Goal: Task Accomplishment & Management: Use online tool/utility

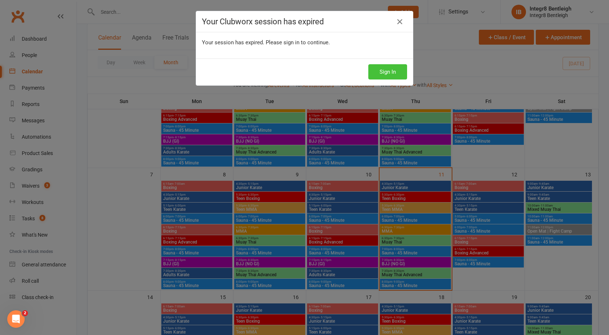
click at [394, 65] on button "Sign In" at bounding box center [387, 71] width 39 height 15
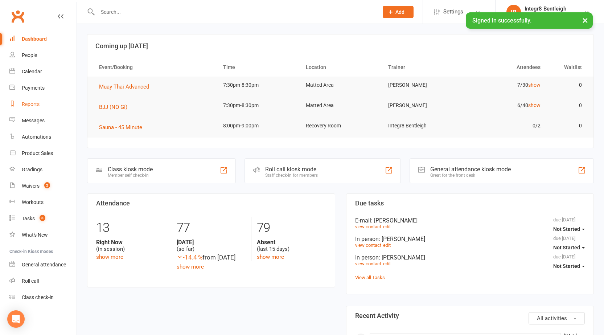
click at [40, 103] on link "Reports" at bounding box center [42, 104] width 67 height 16
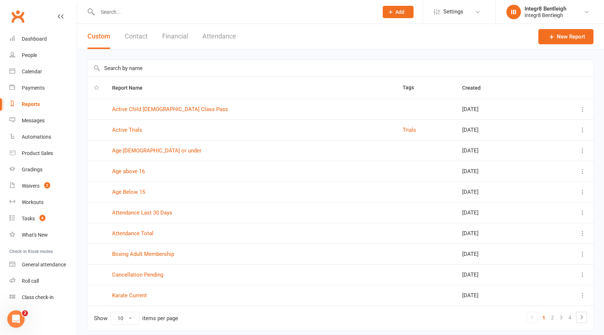
click at [207, 38] on button "Attendance" at bounding box center [219, 36] width 34 height 25
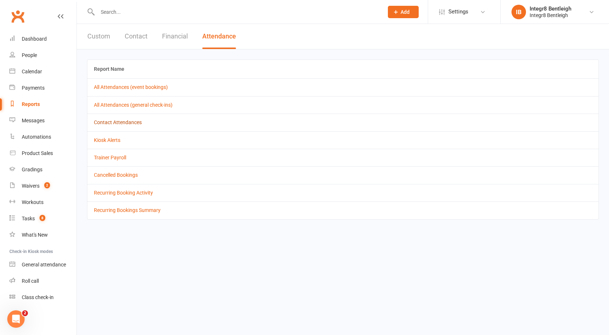
click at [120, 124] on link "Contact Attendances" at bounding box center [118, 122] width 48 height 6
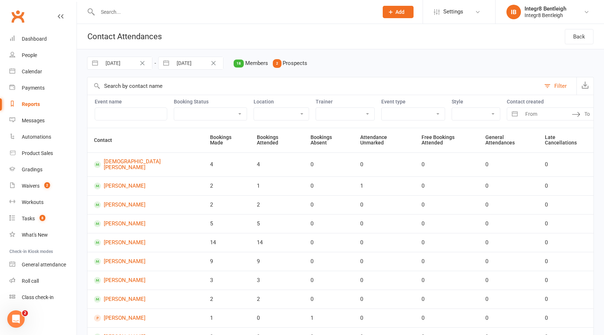
click at [124, 64] on input "28 Aug 2025" at bounding box center [127, 63] width 50 height 12
select select "6"
select select "2025"
select select "7"
select select "2025"
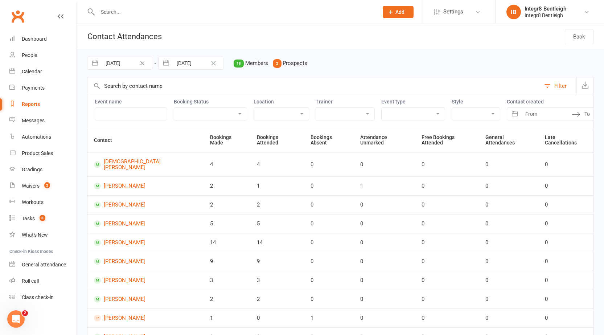
select select "8"
select select "2025"
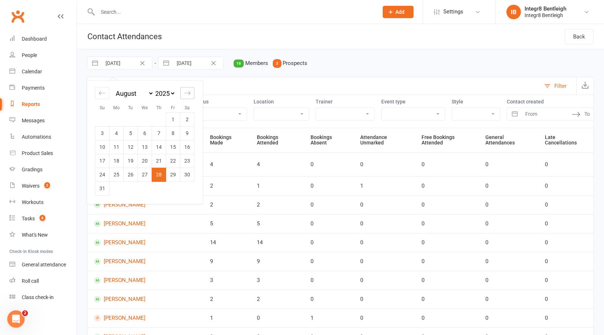
click at [189, 93] on icon "Move forward to switch to the next month." at bounding box center [187, 93] width 7 height 7
select select "9"
select select "2025"
click at [120, 118] on td "1" at bounding box center [116, 119] width 14 height 14
type input "01 Sep 2025"
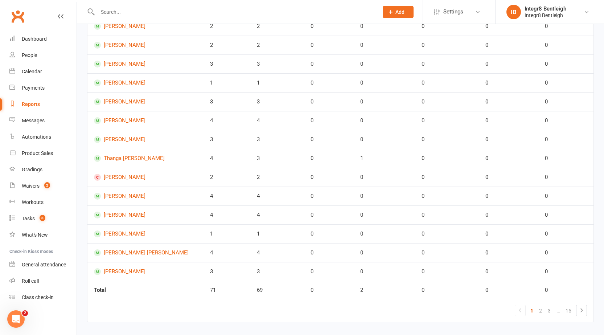
scroll to position [257, 0]
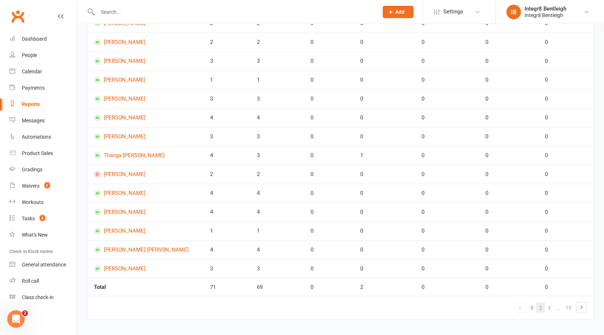
click at [539, 302] on link "2" at bounding box center [540, 307] width 9 height 10
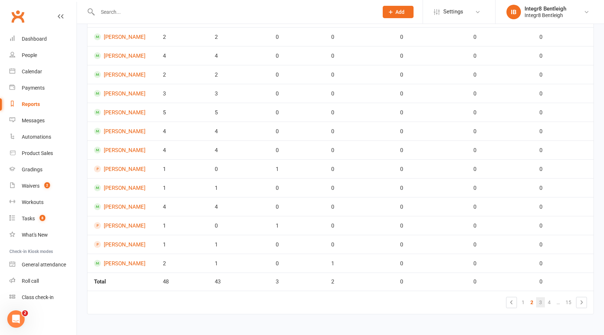
click at [538, 300] on link "3" at bounding box center [540, 302] width 9 height 10
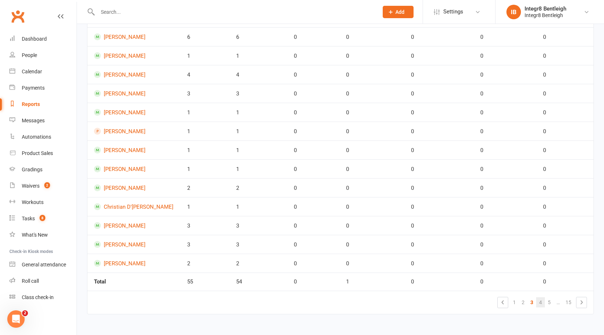
click at [540, 302] on link "4" at bounding box center [540, 302] width 9 height 10
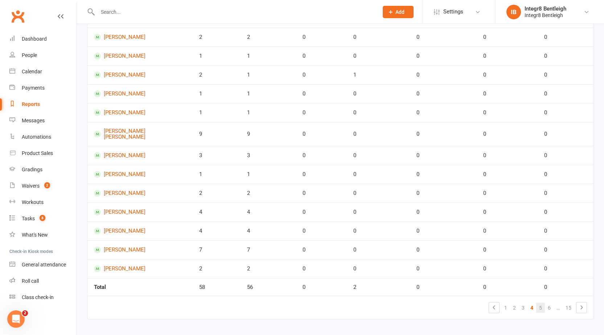
click at [537, 302] on link "5" at bounding box center [540, 307] width 9 height 10
click at [541, 302] on link "6" at bounding box center [540, 307] width 9 height 10
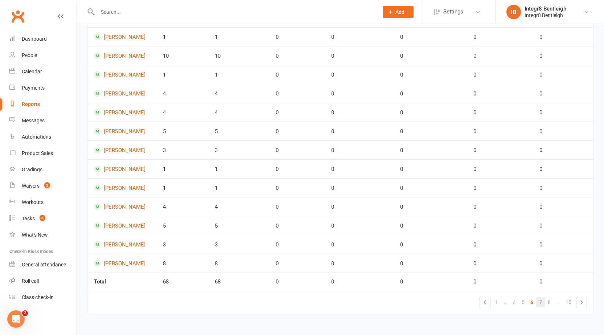
click at [542, 305] on link "7" at bounding box center [540, 302] width 9 height 10
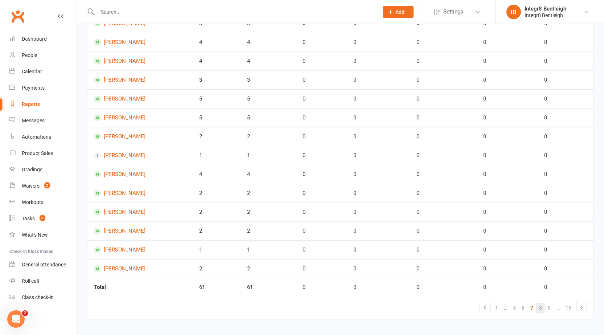
click at [541, 302] on link "8" at bounding box center [540, 307] width 9 height 10
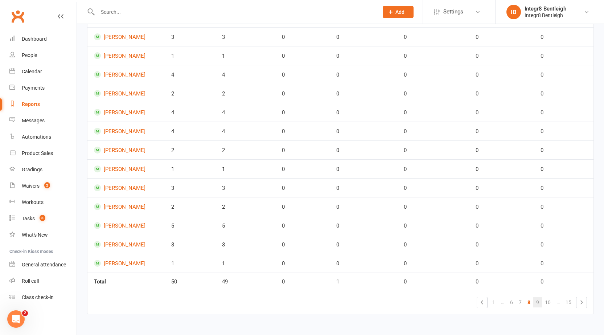
click at [536, 305] on link "9" at bounding box center [537, 302] width 9 height 10
click at [538, 303] on link "10" at bounding box center [536, 302] width 12 height 10
click at [535, 301] on link "11" at bounding box center [536, 302] width 12 height 10
click at [538, 302] on link "12" at bounding box center [536, 302] width 12 height 10
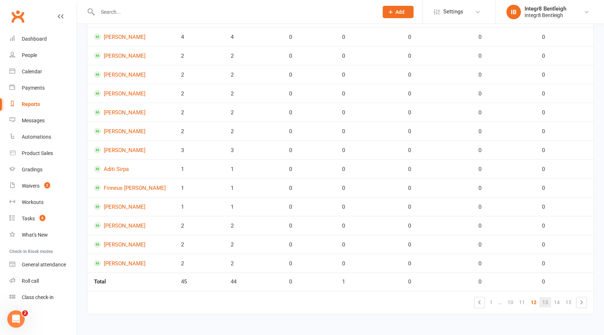
click at [542, 302] on link "13" at bounding box center [545, 302] width 12 height 10
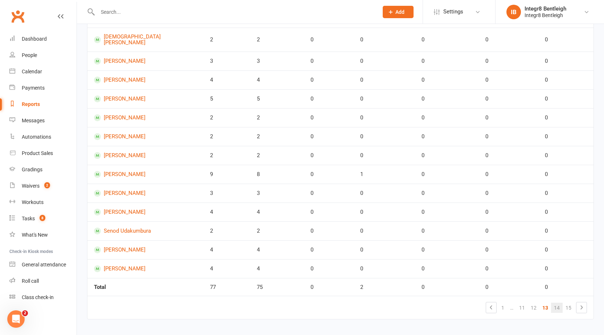
click at [556, 302] on link "14" at bounding box center [557, 307] width 12 height 10
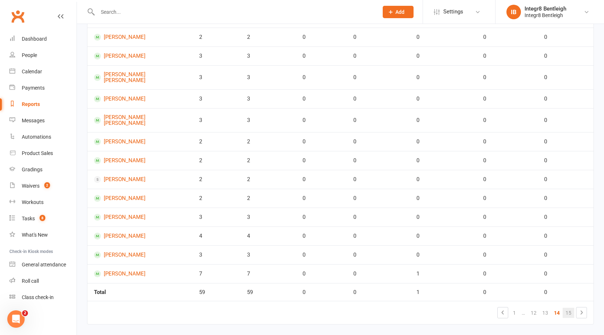
click at [563, 307] on link "15" at bounding box center [568, 312] width 12 height 10
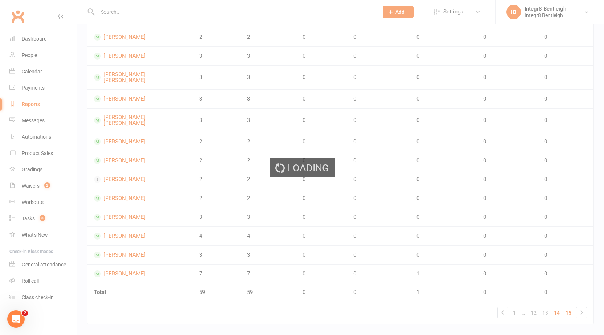
scroll to position [0, 0]
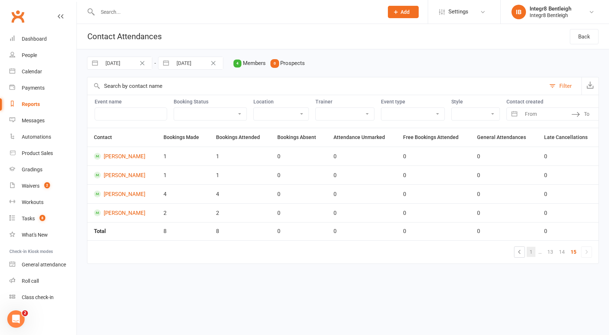
click at [532, 253] on link "1" at bounding box center [531, 252] width 9 height 10
